Goal: Navigation & Orientation: Understand site structure

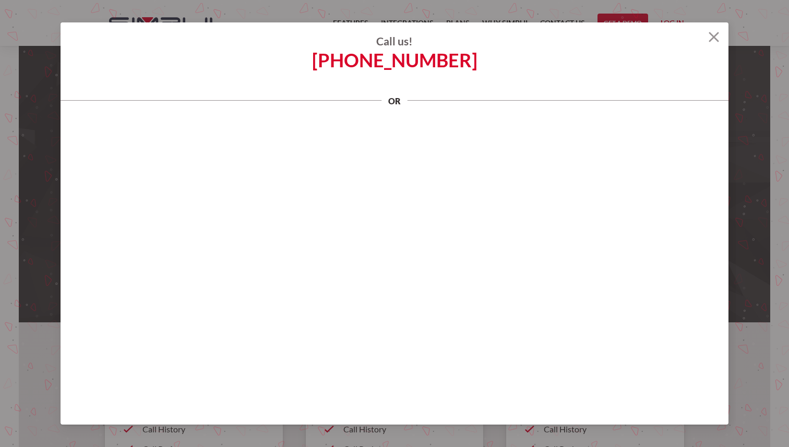
scroll to position [1716, 0]
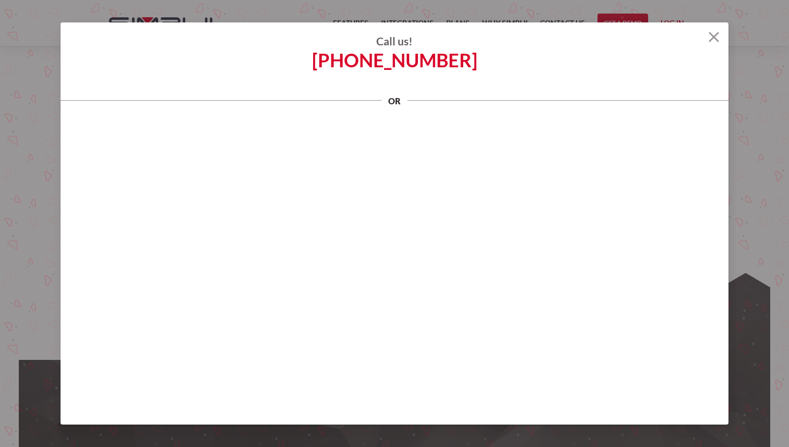
click at [722, 37] on h4 "Call us!" at bounding box center [395, 41] width 668 height 13
click at [712, 35] on img at bounding box center [714, 37] width 10 height 10
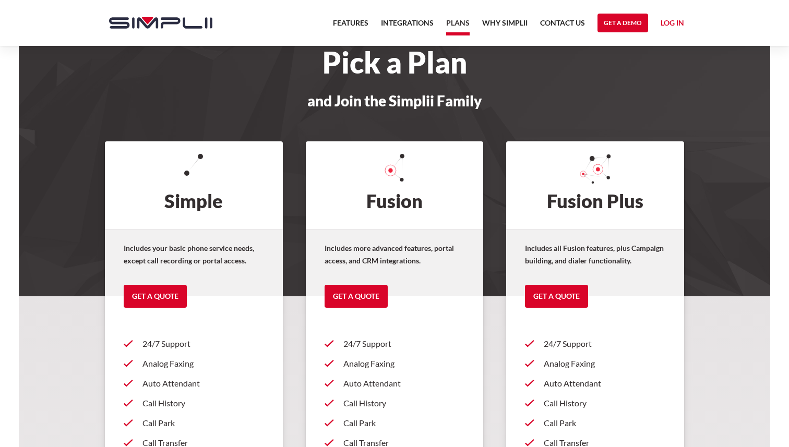
scroll to position [0, 0]
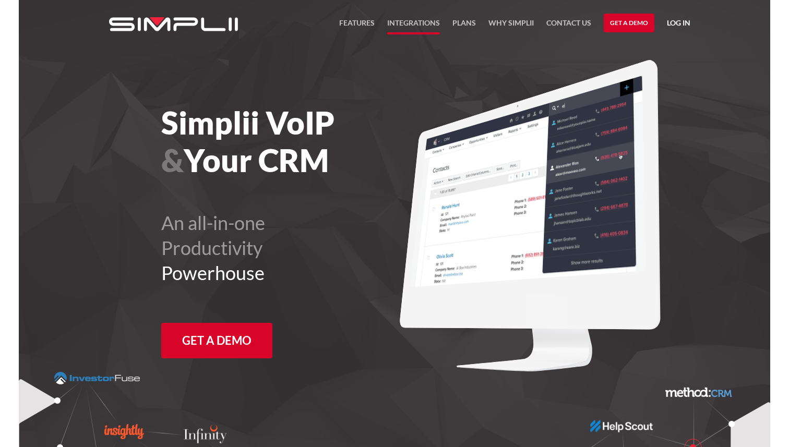
click at [406, 24] on link "Integrations" at bounding box center [413, 26] width 53 height 18
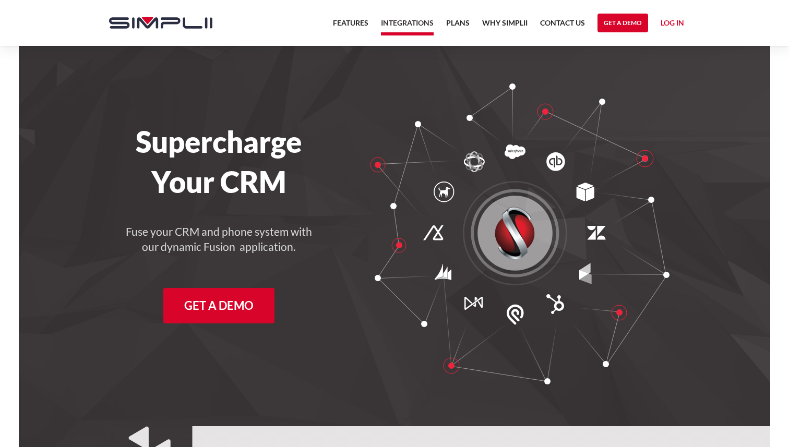
click at [675, 24] on link "Log in" at bounding box center [672, 25] width 23 height 16
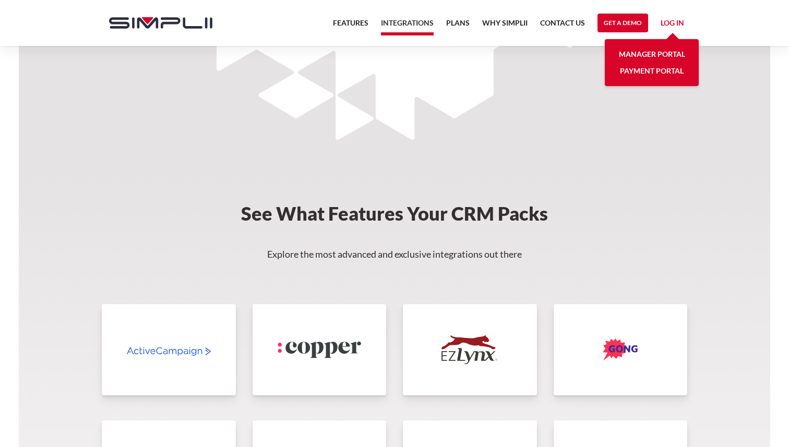
scroll to position [2164, 0]
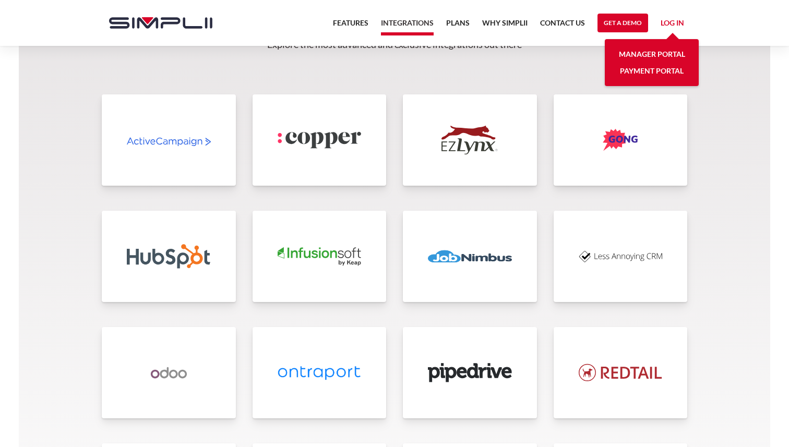
click at [442, 271] on link at bounding box center [470, 256] width 134 height 91
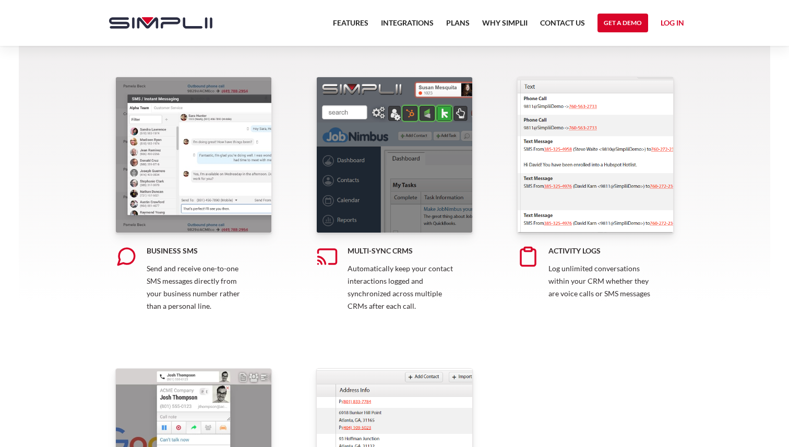
scroll to position [470, 0]
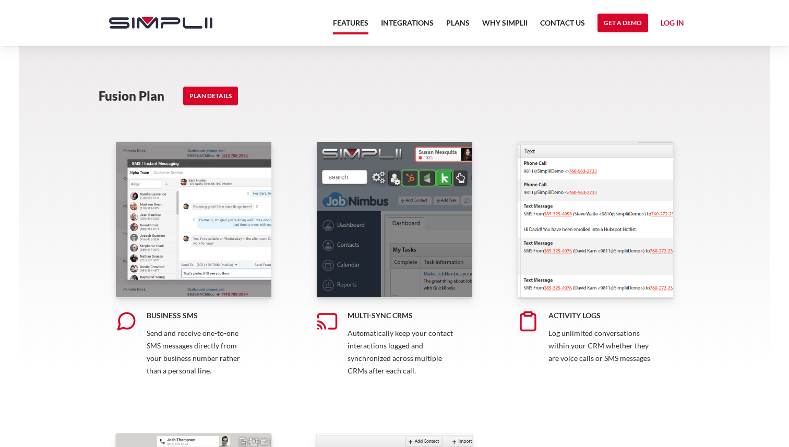
click at [349, 26] on link "Features" at bounding box center [350, 26] width 35 height 18
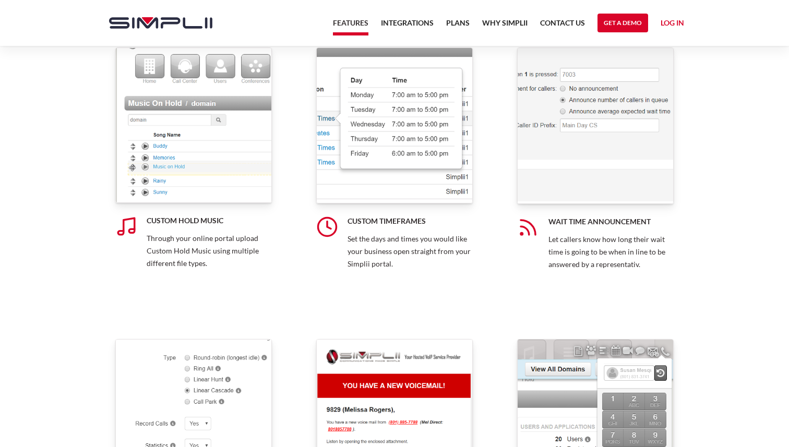
scroll to position [5617, 0]
